Goal: Check status: Check status

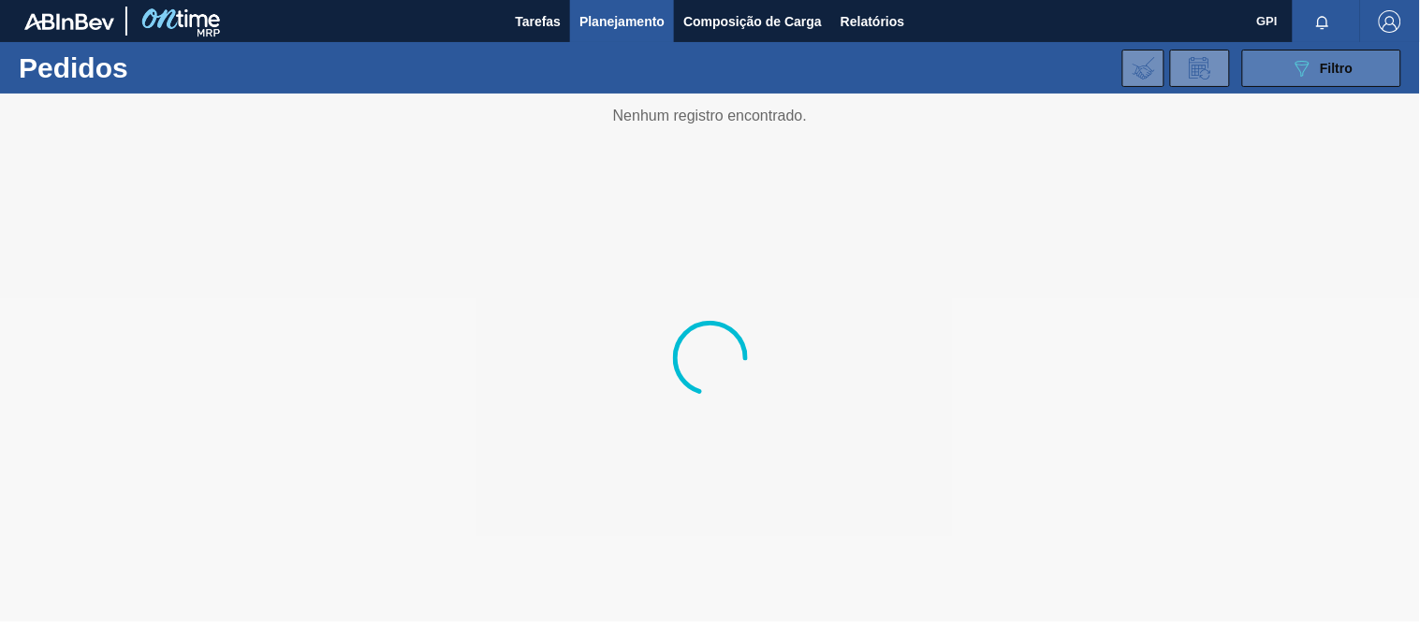
click at [1333, 58] on div "089F7B8B-B2A5-4AFE-B5C0-19BA573D28AC Filtro" at bounding box center [1322, 68] width 63 height 22
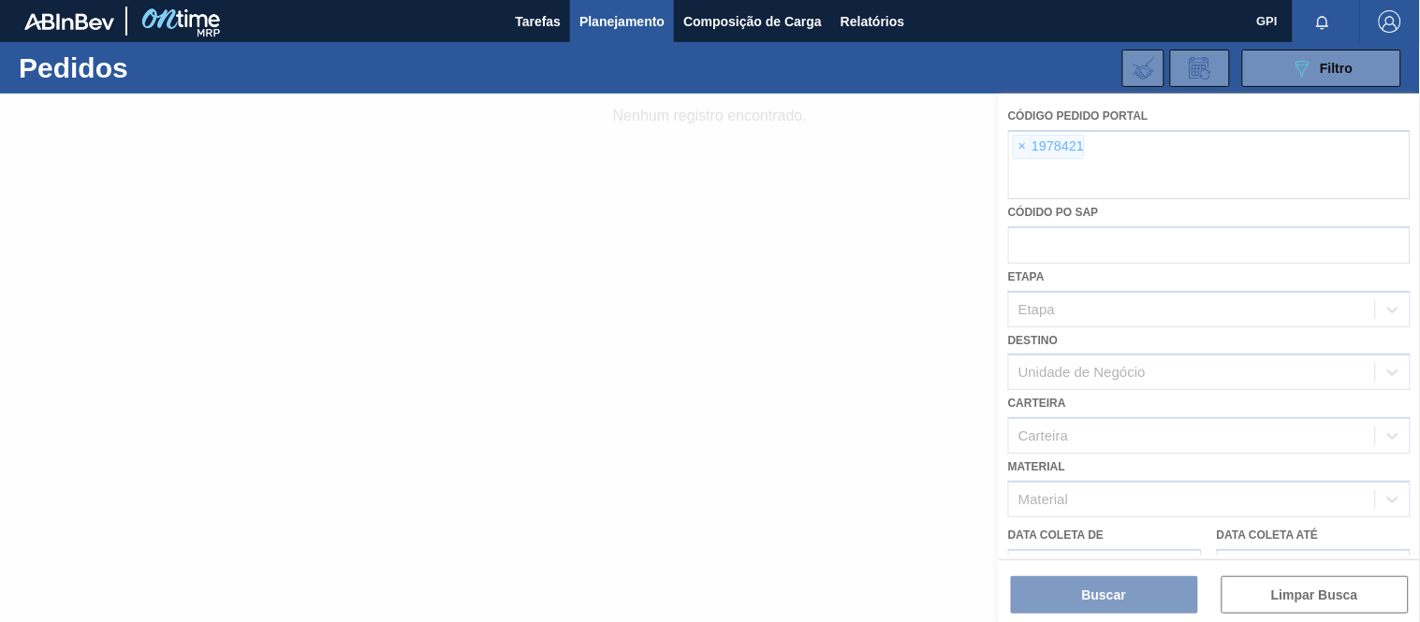
click at [1022, 135] on div at bounding box center [710, 358] width 1420 height 529
click at [1026, 143] on div at bounding box center [710, 358] width 1420 height 529
drag, startPoint x: 1022, startPoint y: 148, endPoint x: 1026, endPoint y: 171, distance: 23.7
click at [1022, 150] on div at bounding box center [710, 358] width 1420 height 529
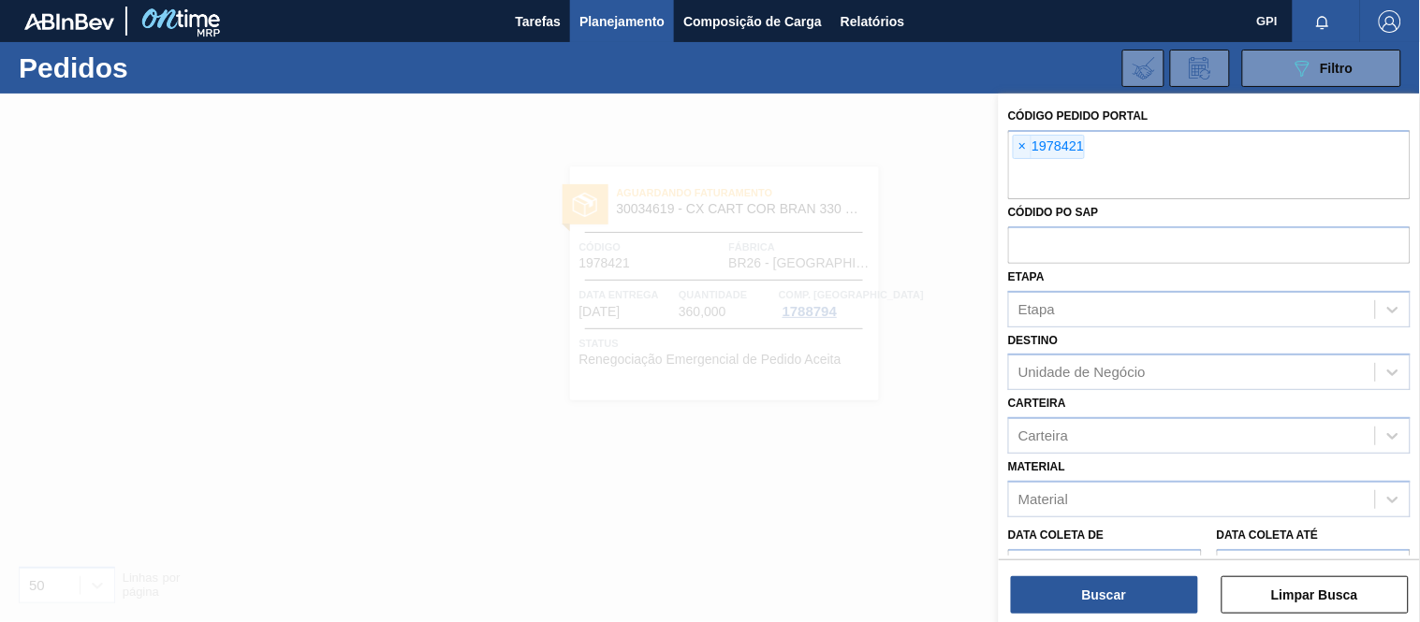
click at [1026, 151] on span "×" at bounding box center [1023, 147] width 18 height 22
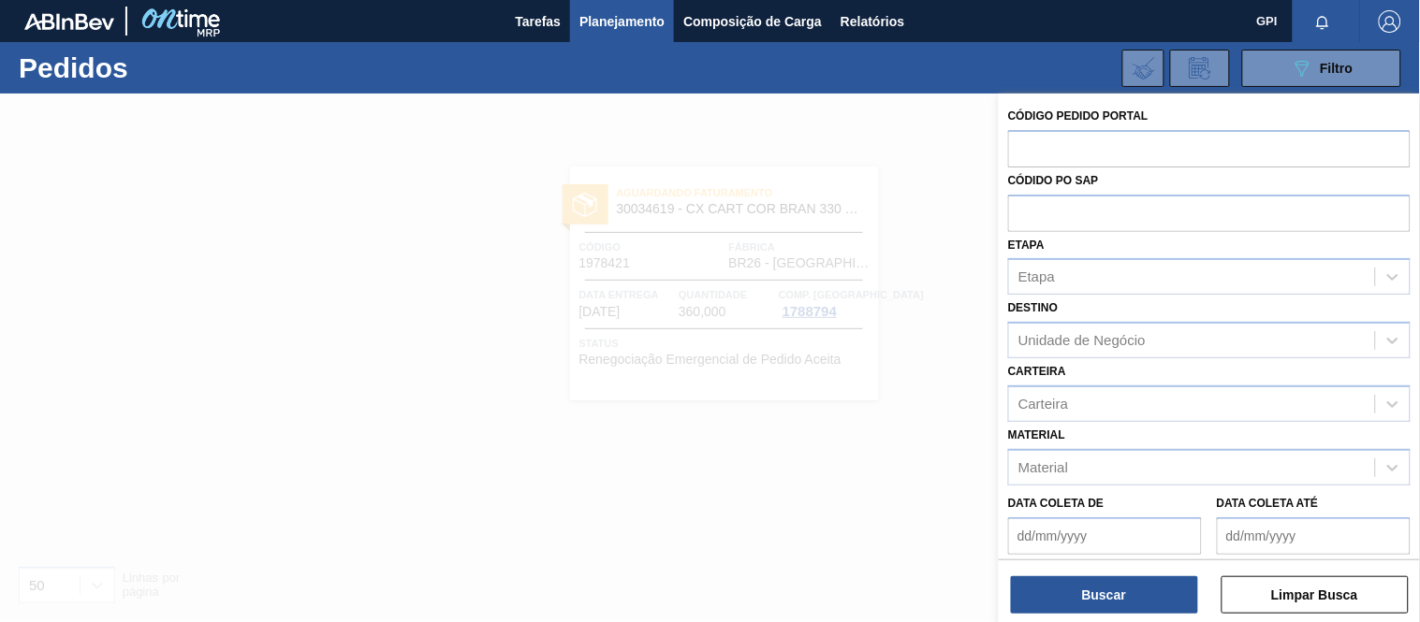
paste input "2032542"
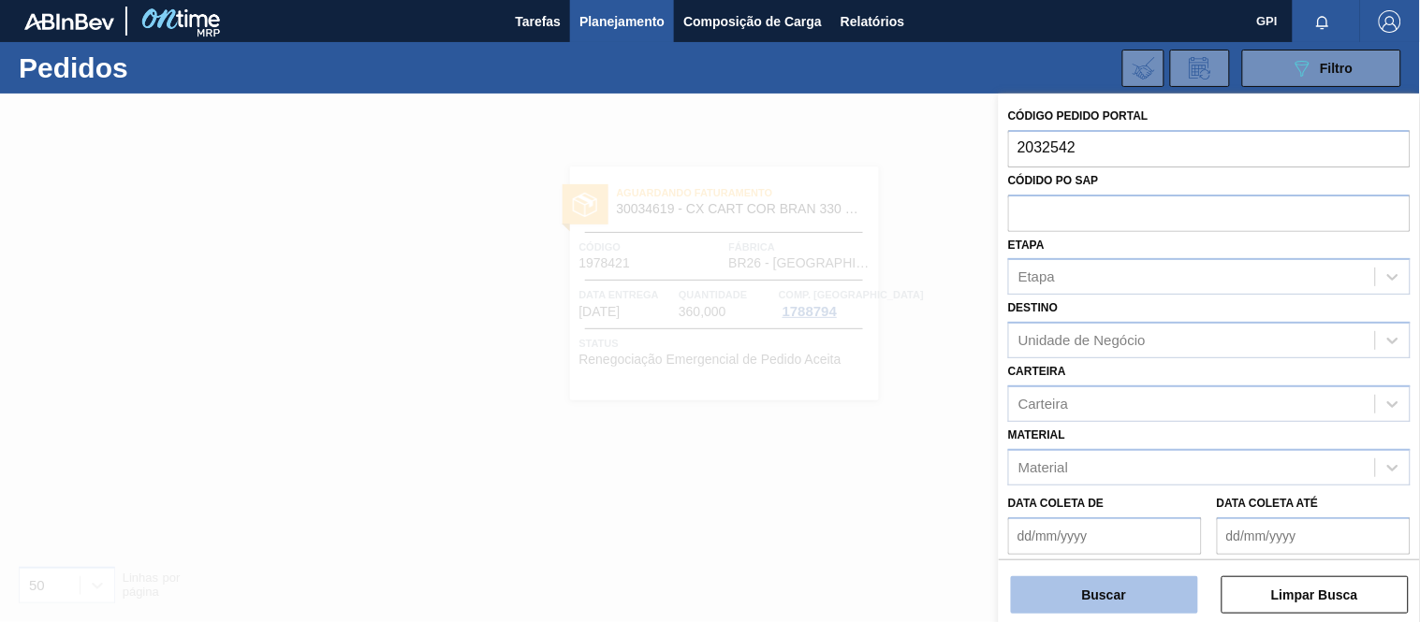
type input "2032542"
click at [1050, 600] on button "Buscar" at bounding box center [1104, 595] width 187 height 37
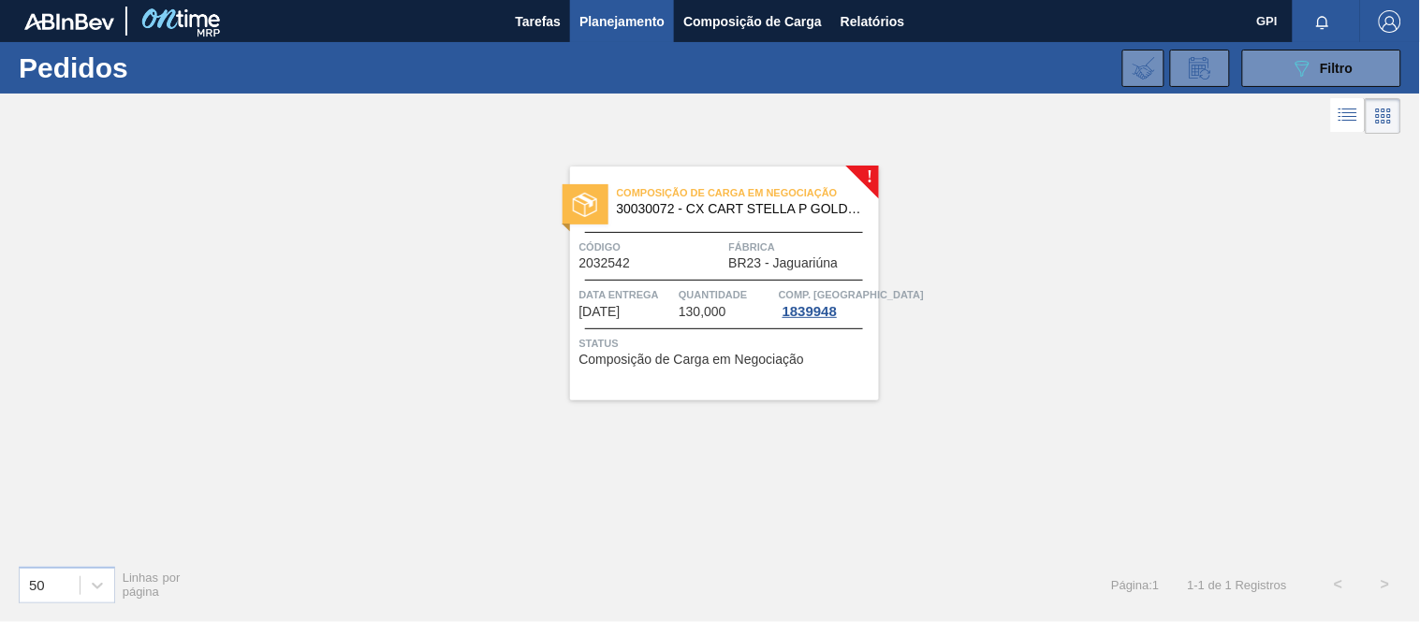
click at [621, 307] on span "[DATE]" at bounding box center [599, 312] width 41 height 14
